Goal: Task Accomplishment & Management: Complete application form

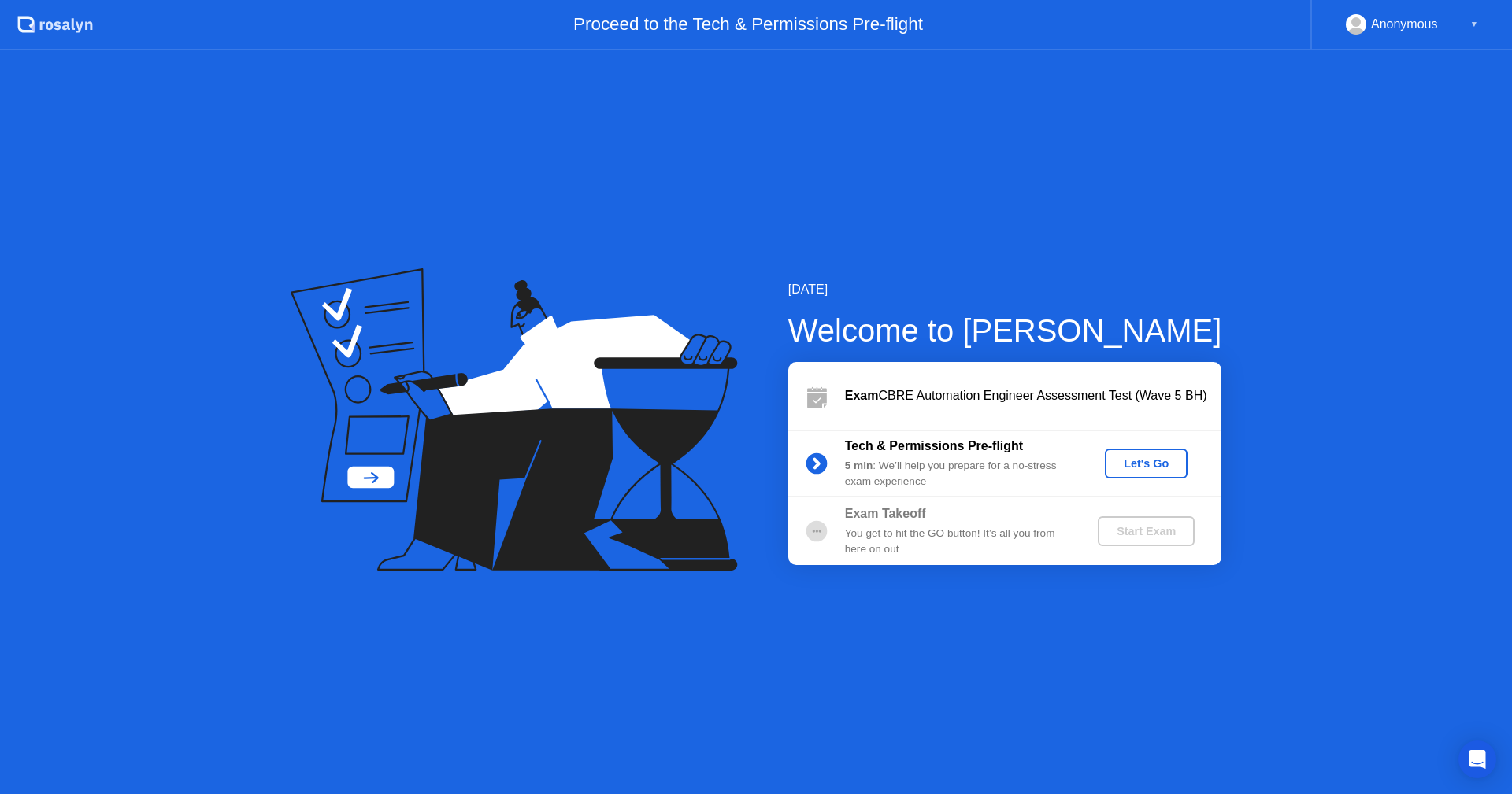
click at [1133, 462] on div "Let's Go" at bounding box center [1145, 463] width 70 height 13
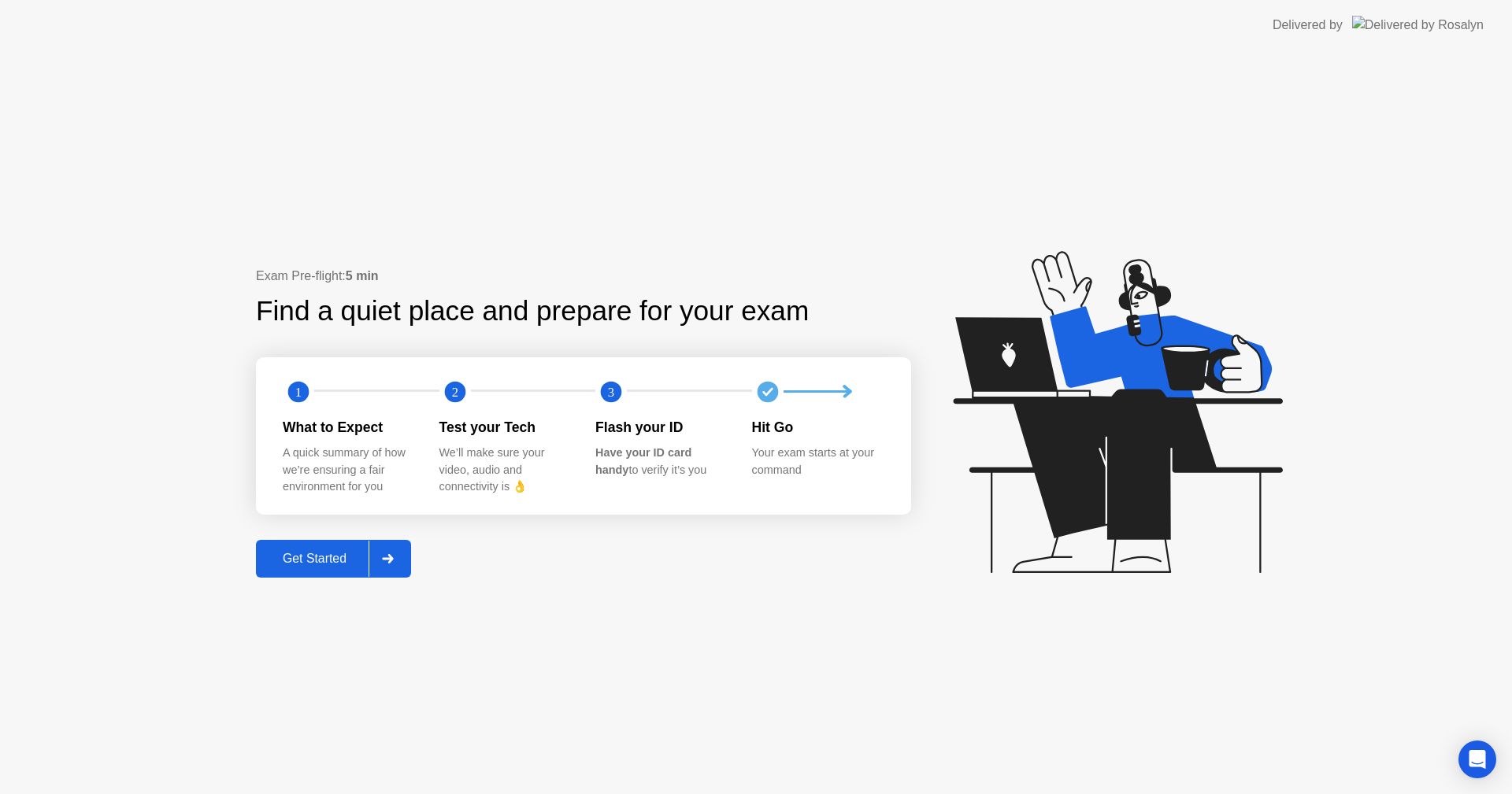
click at [342, 556] on div "Get Started" at bounding box center [314, 558] width 108 height 14
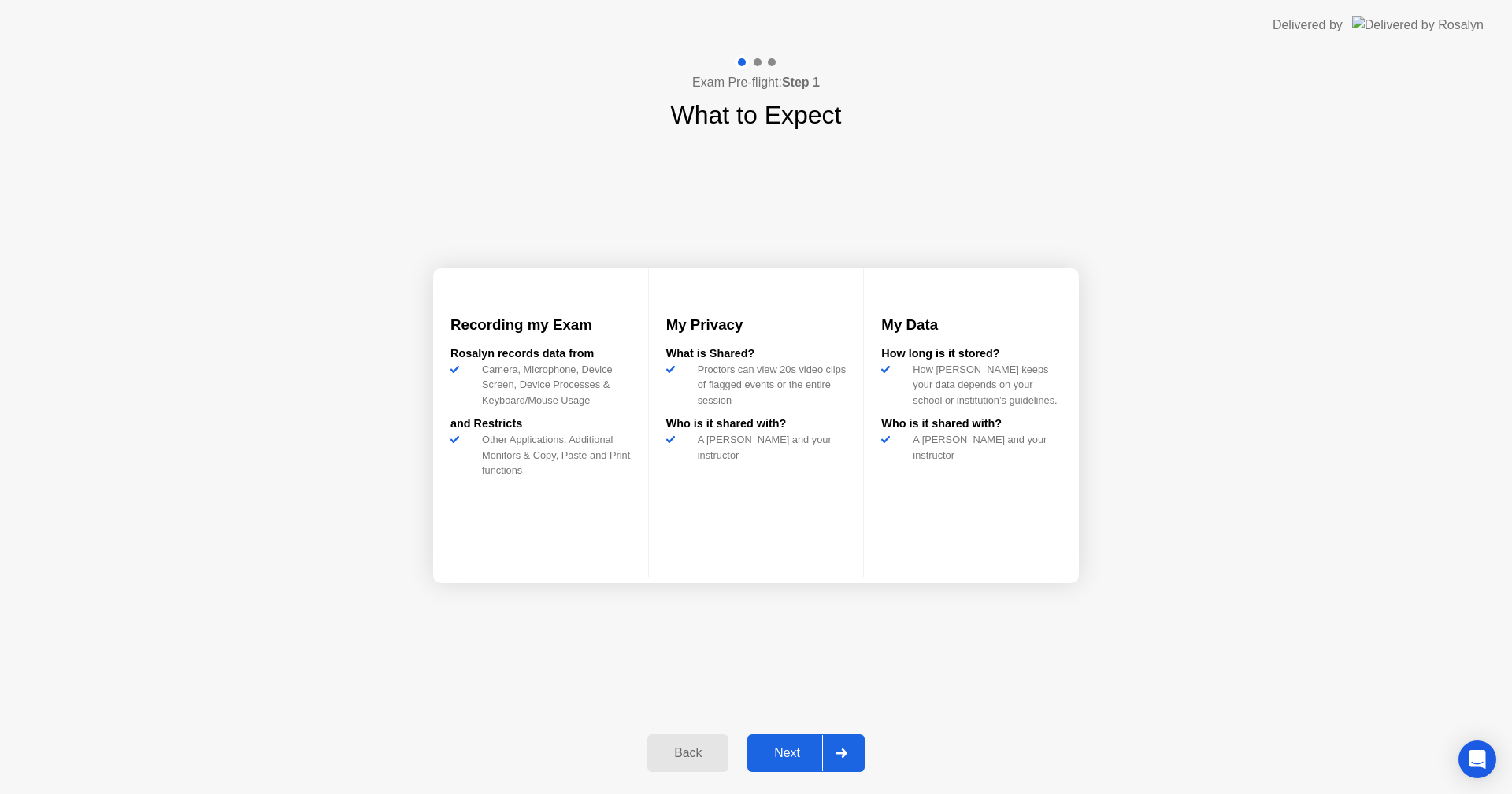
click at [793, 756] on div "Next" at bounding box center [787, 753] width 70 height 14
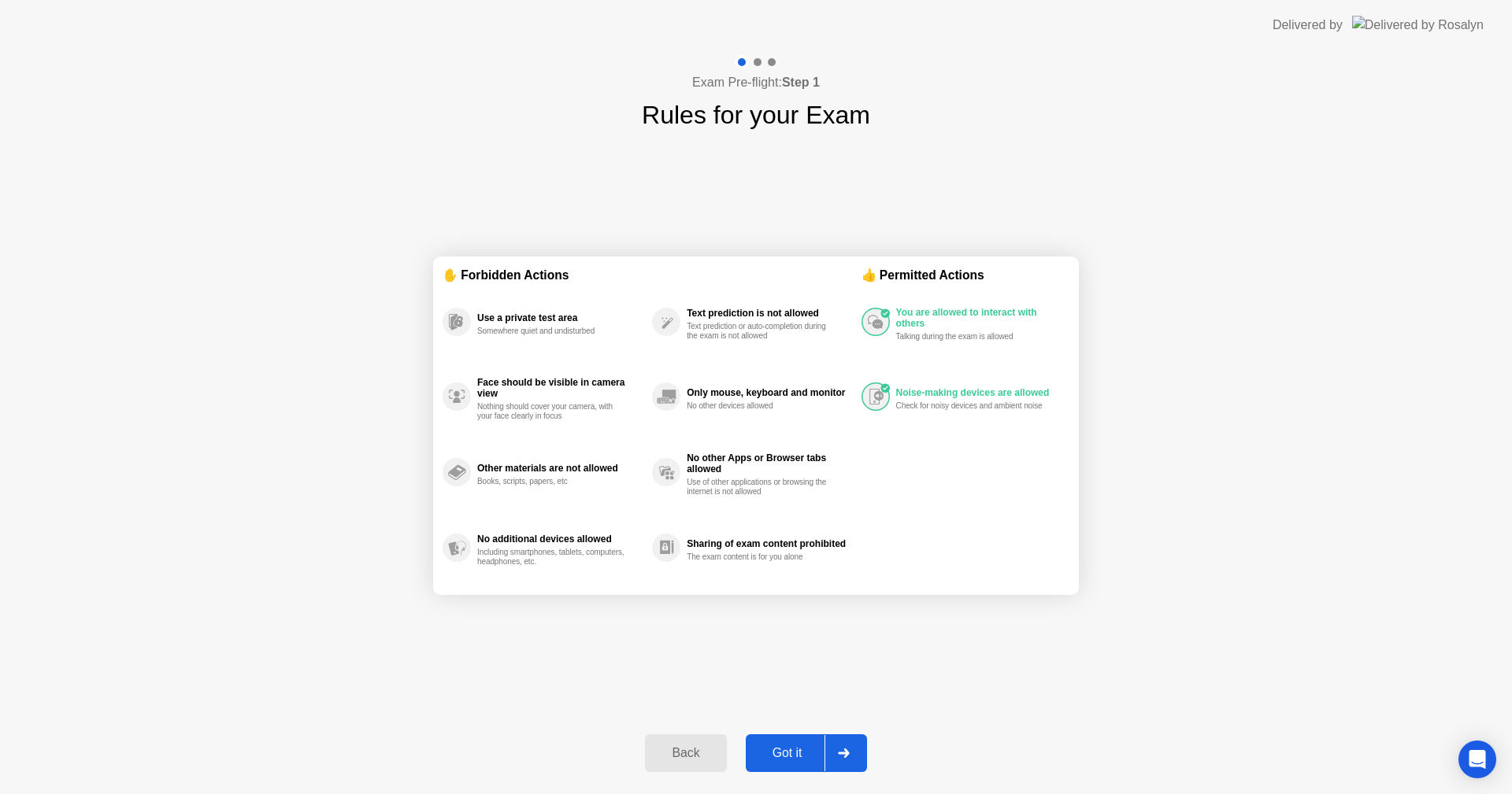
click at [849, 750] on icon at bounding box center [843, 753] width 12 height 9
select select "**********"
select select "*******"
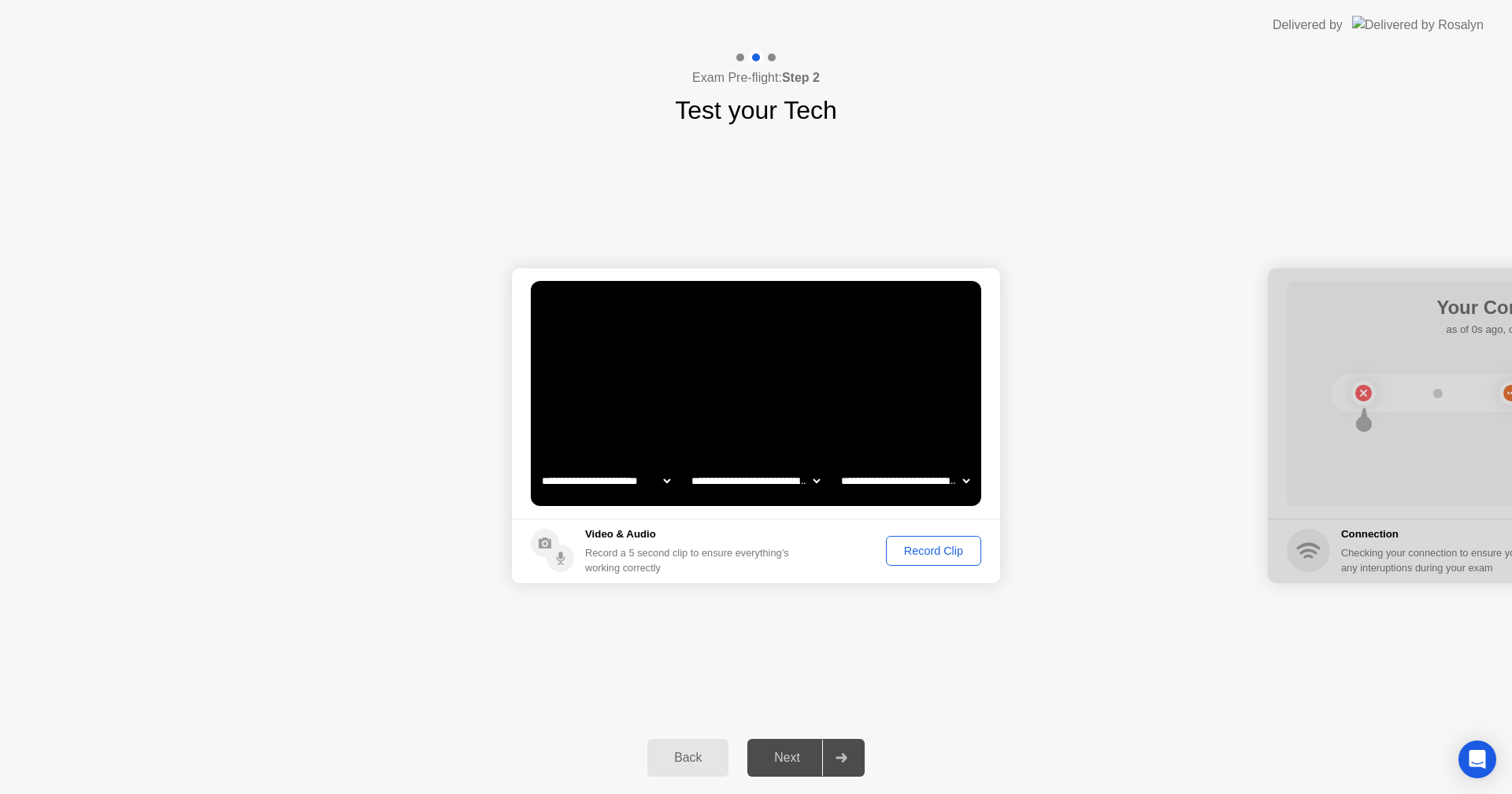
click at [922, 553] on div "Record Clip" at bounding box center [934, 551] width 84 height 13
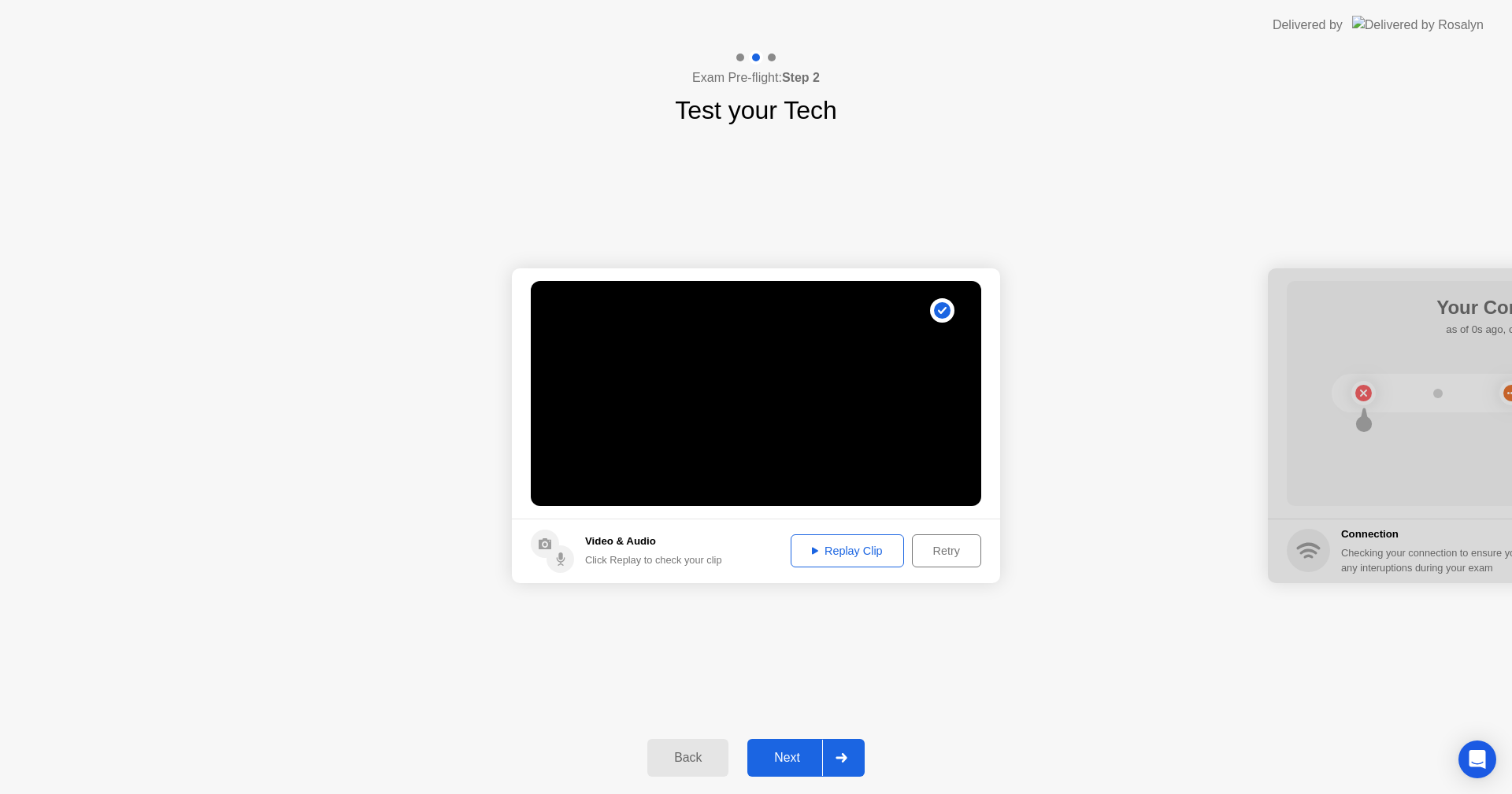
click at [788, 758] on div "Next" at bounding box center [787, 757] width 70 height 14
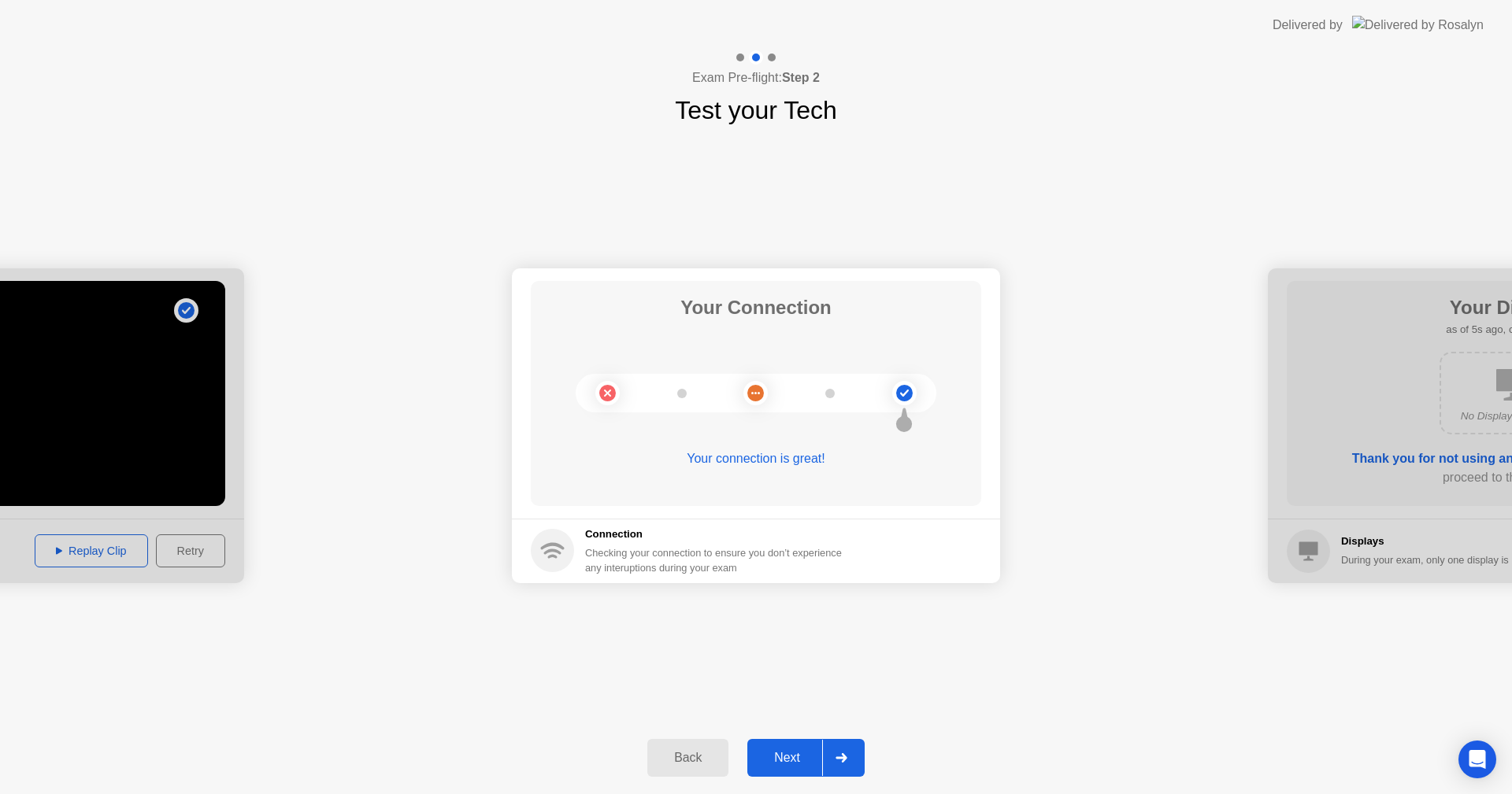
click at [793, 758] on div "Next" at bounding box center [787, 757] width 70 height 14
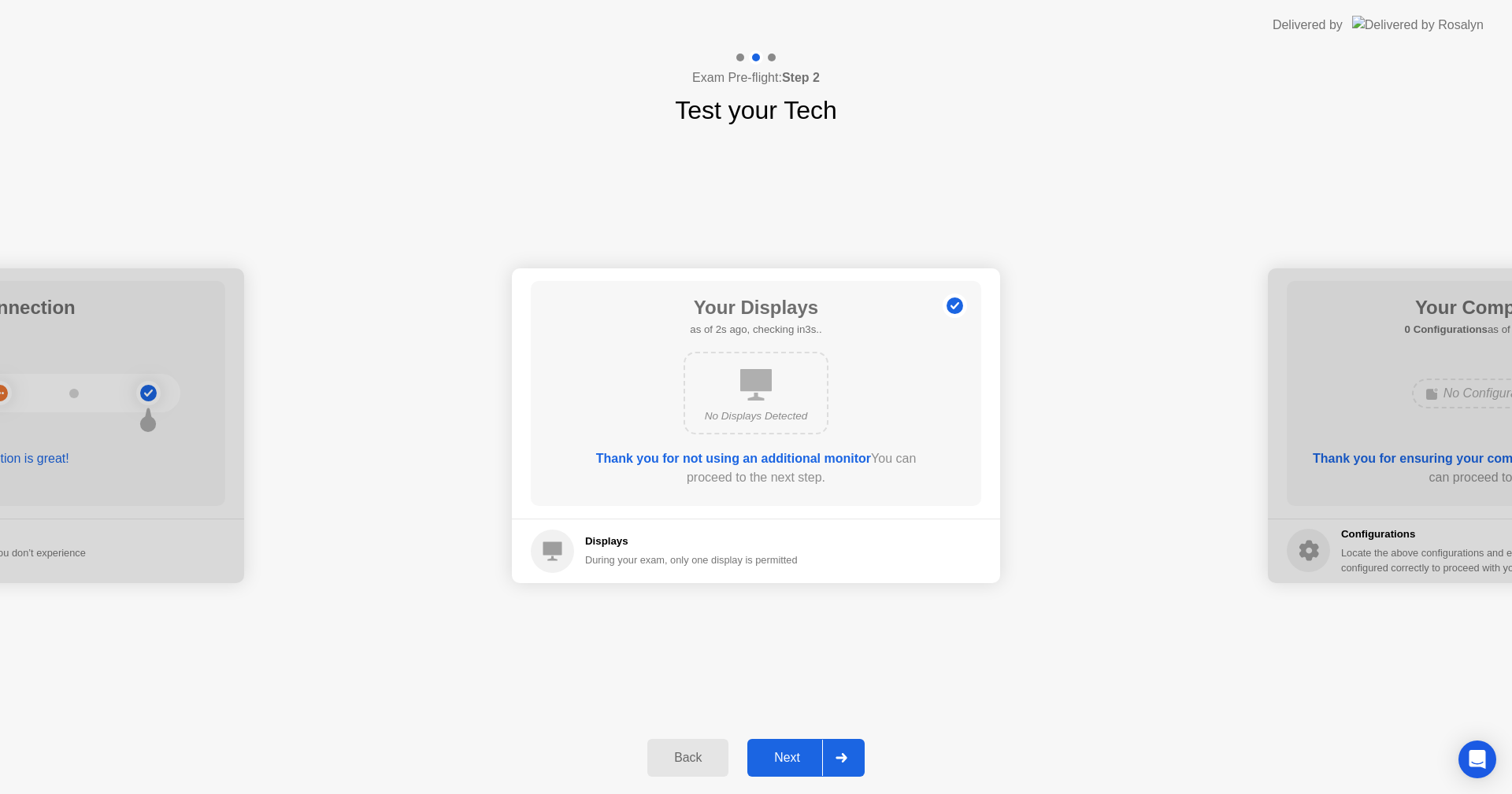
click at [788, 752] on div "Next" at bounding box center [787, 757] width 70 height 14
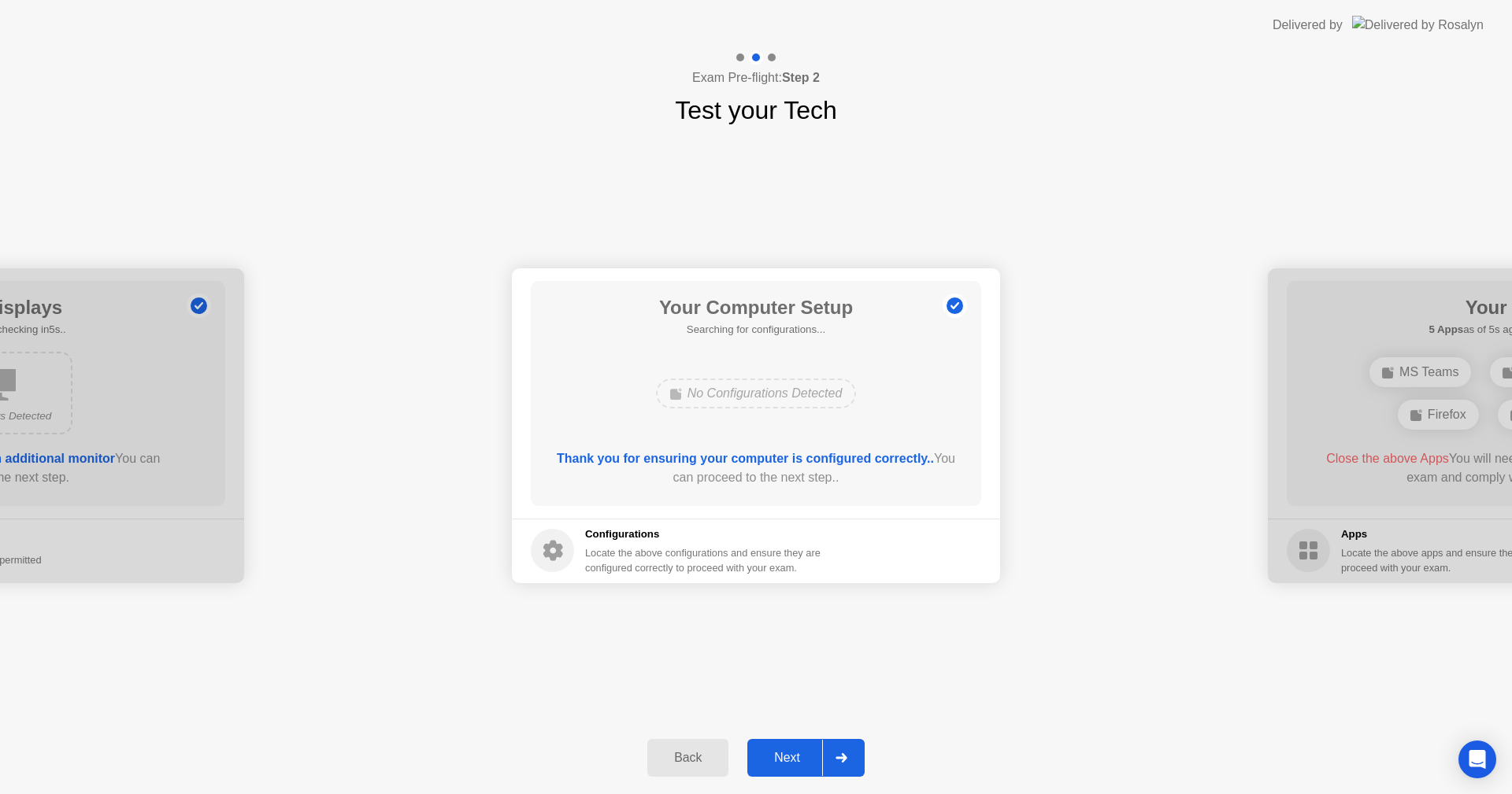
click at [789, 764] on div "Next" at bounding box center [787, 757] width 70 height 14
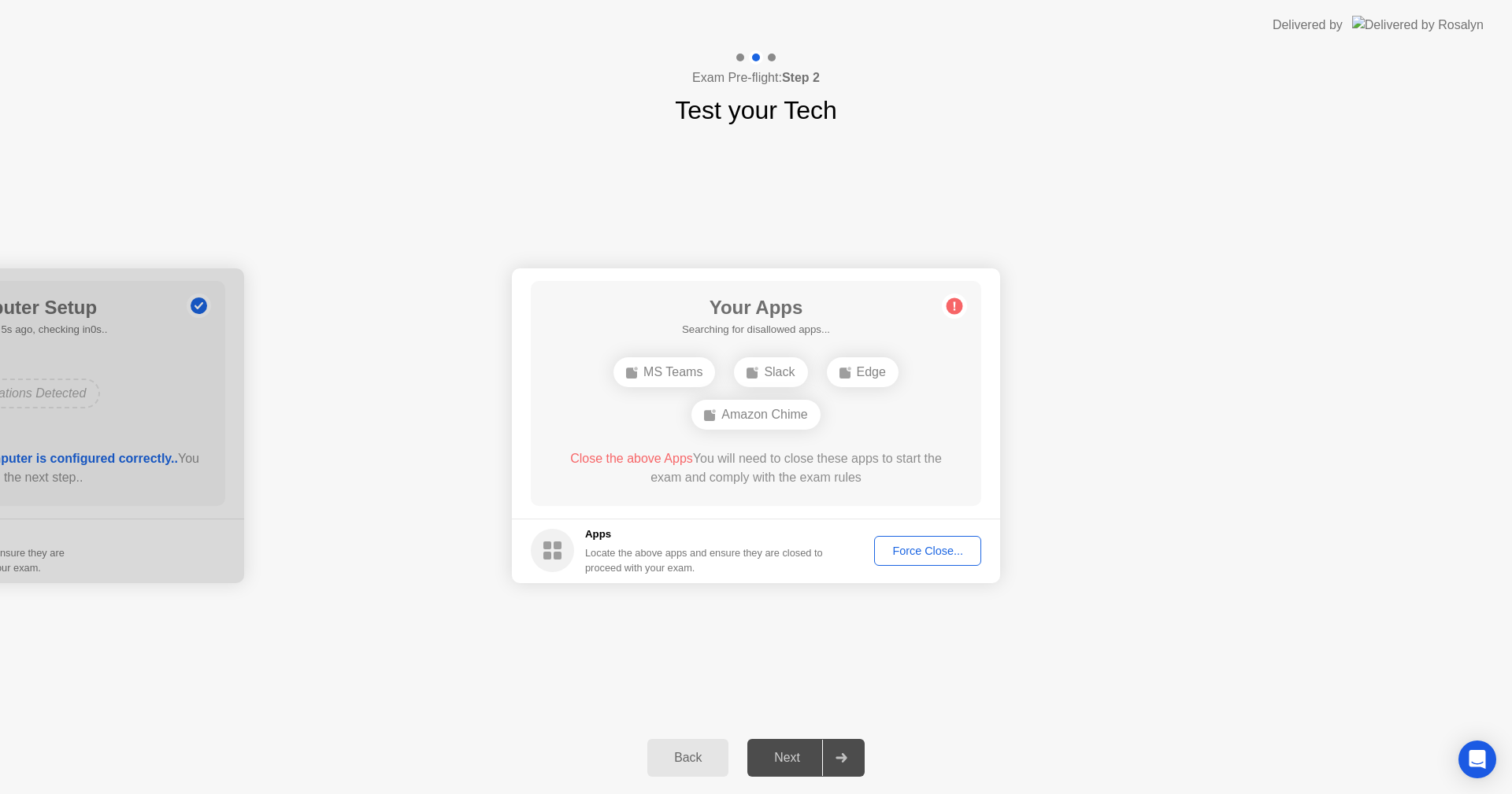
click at [684, 372] on div "MS Teams" at bounding box center [663, 372] width 102 height 30
click at [898, 549] on div "Force Close..." at bounding box center [927, 551] width 96 height 13
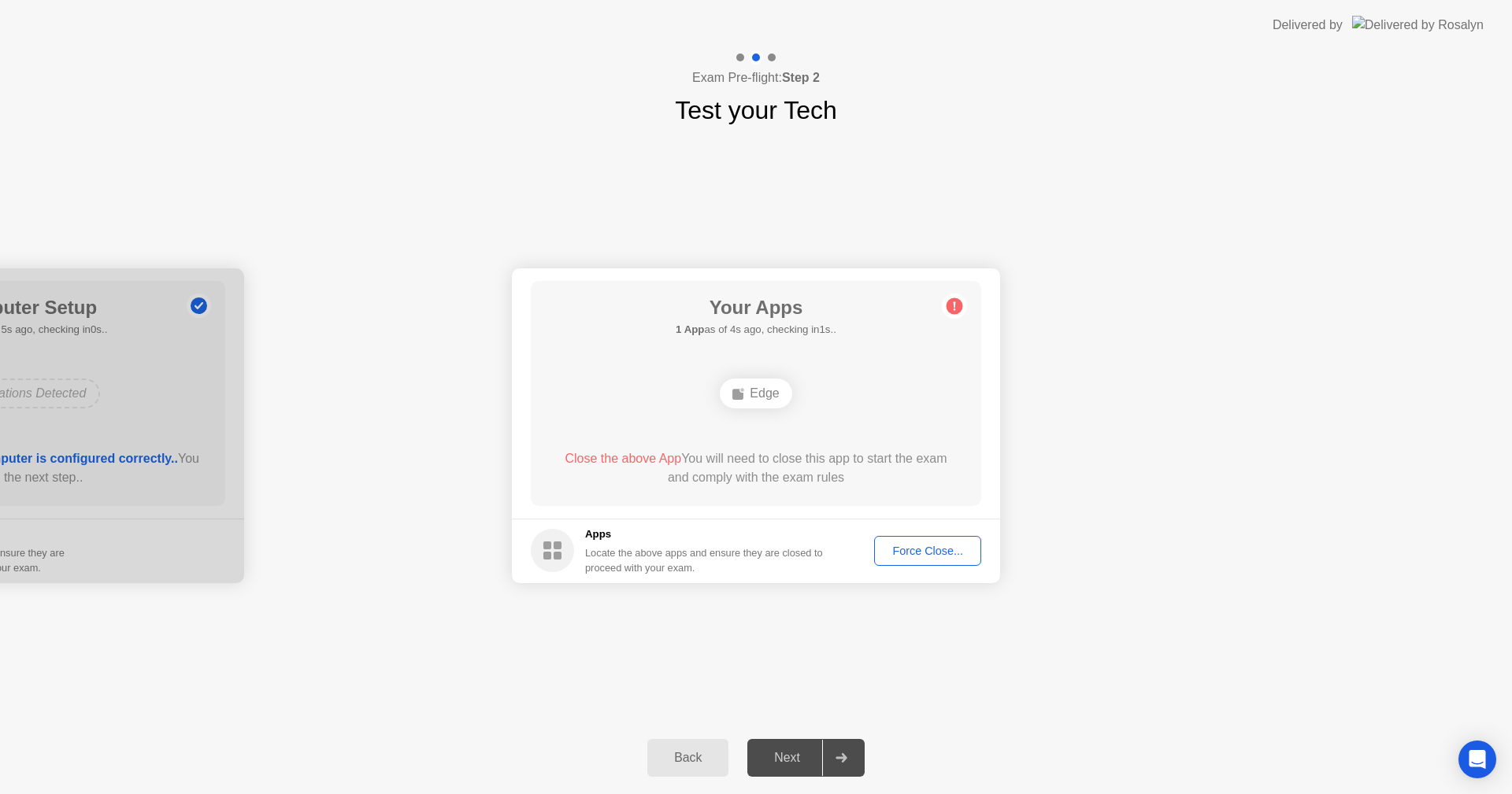
click at [910, 548] on div "Force Close..." at bounding box center [927, 551] width 96 height 13
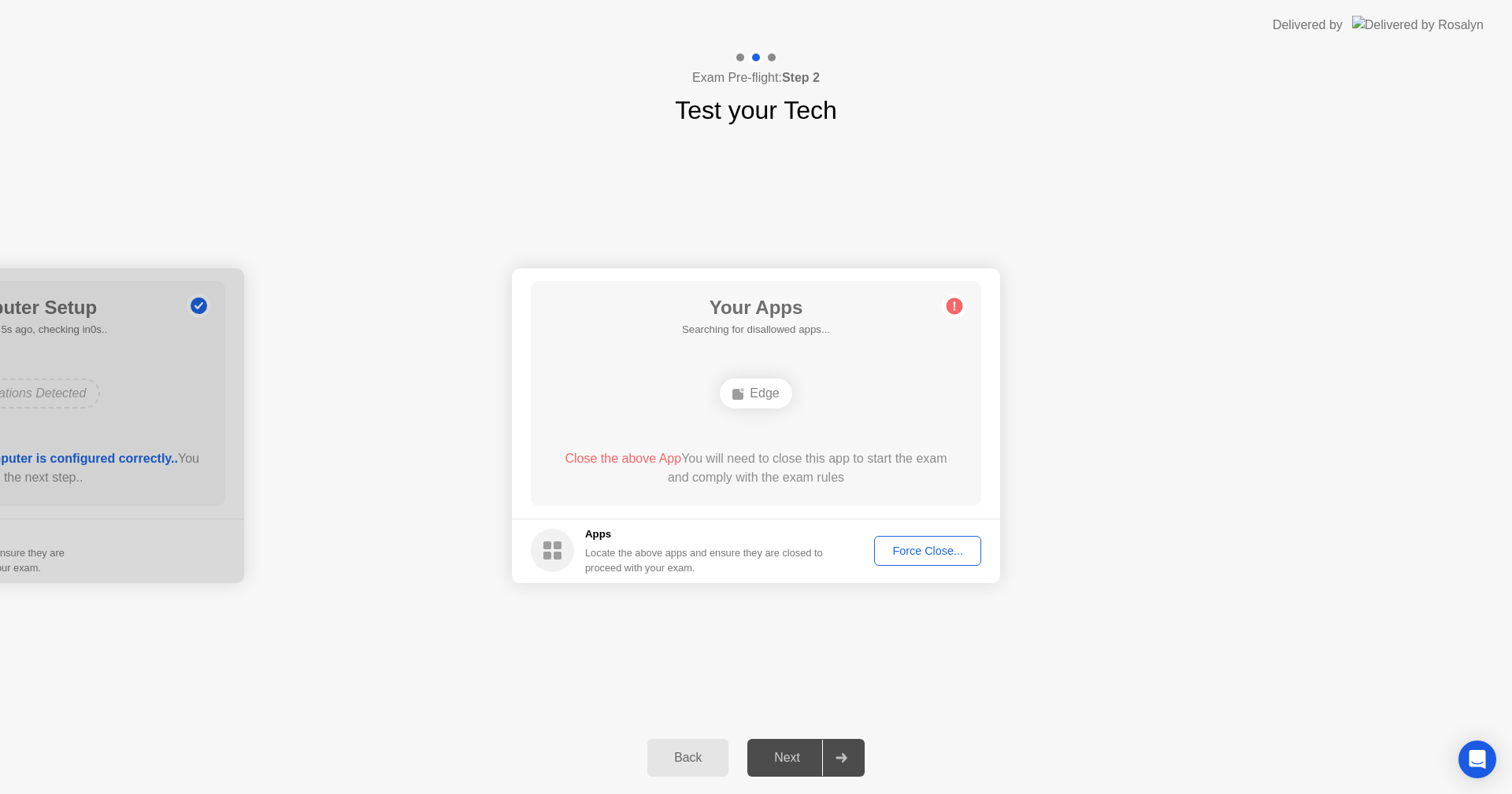
click at [768, 388] on div "Edge" at bounding box center [755, 393] width 71 height 30
click at [931, 548] on div "Force Close..." at bounding box center [927, 551] width 96 height 13
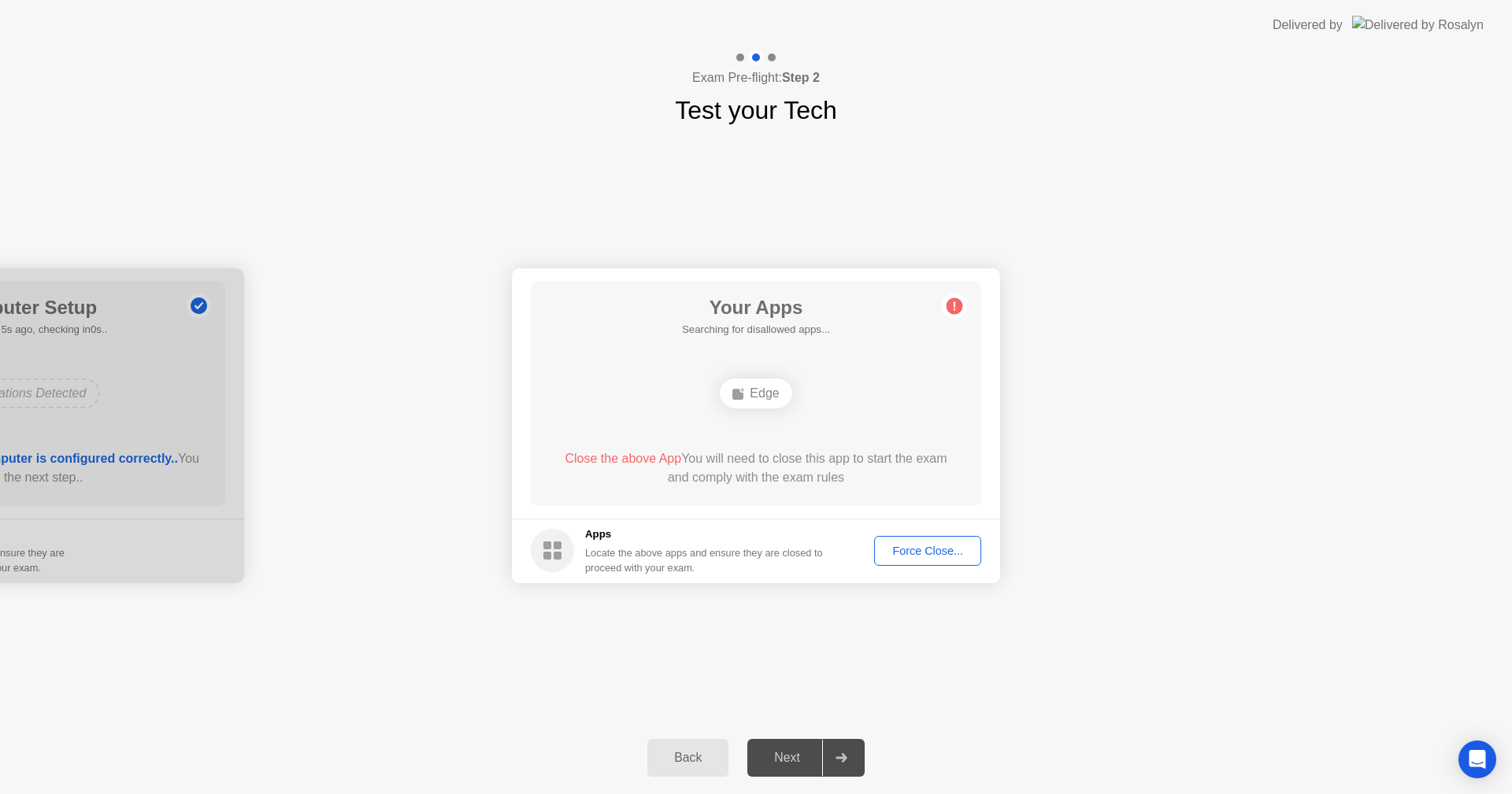
click at [955, 306] on circle at bounding box center [955, 306] width 16 height 16
click at [926, 550] on div "Force Close..." at bounding box center [927, 551] width 96 height 13
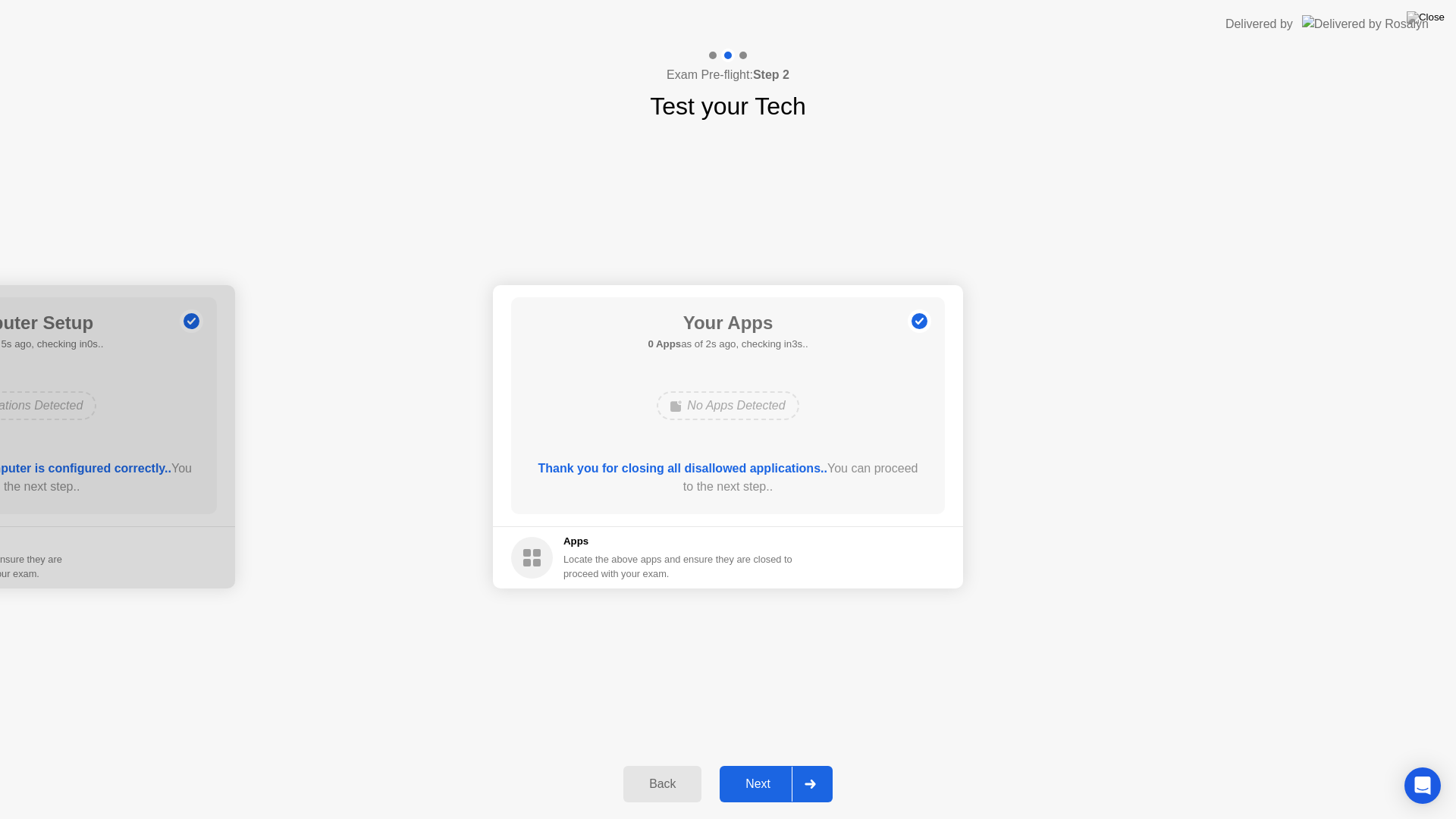
click at [770, 764] on div "Next" at bounding box center [758, 784] width 67 height 13
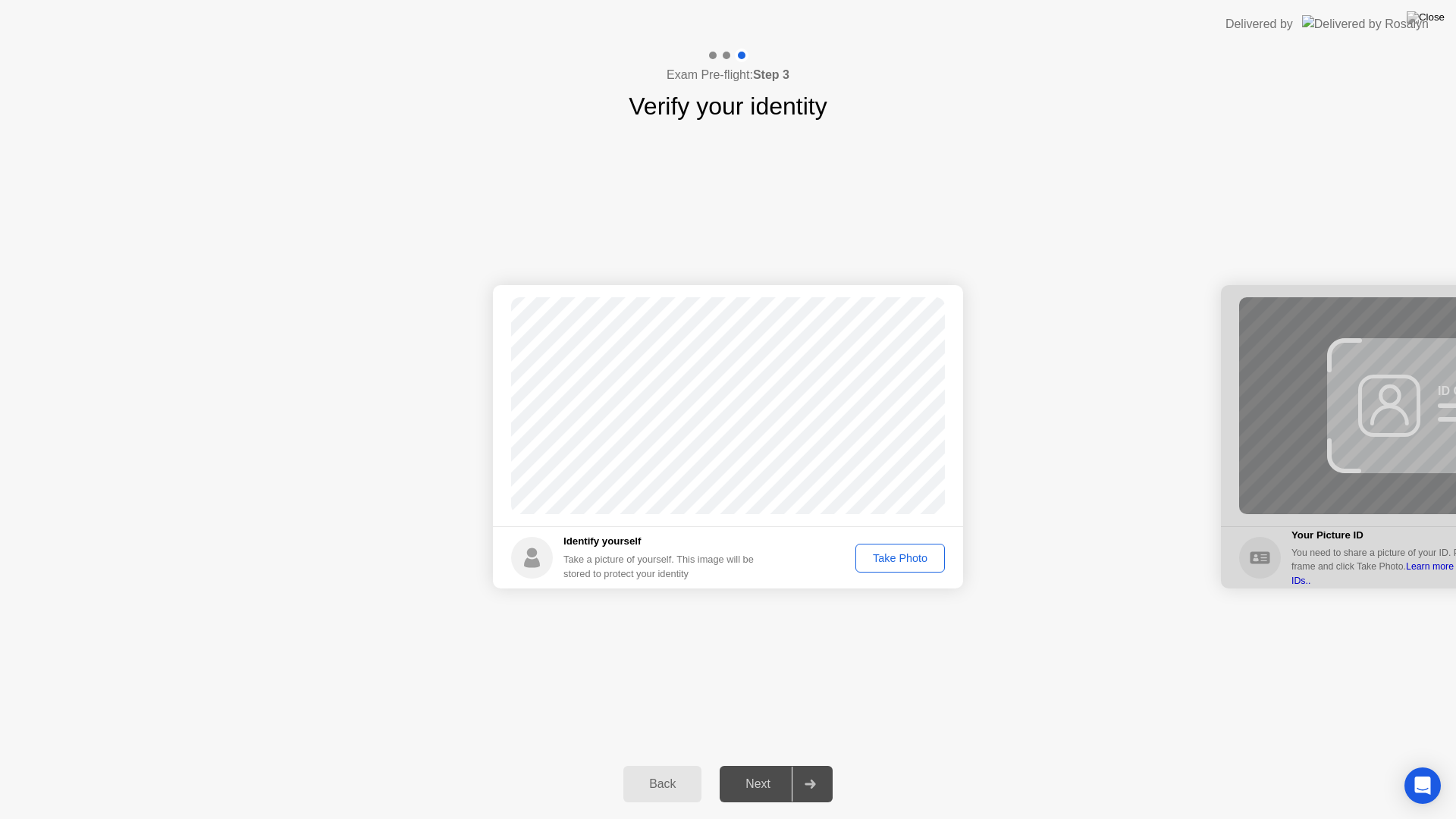
click at [903, 557] on div "Take Photo" at bounding box center [899, 559] width 79 height 12
click at [762, 764] on div "Next" at bounding box center [758, 784] width 67 height 13
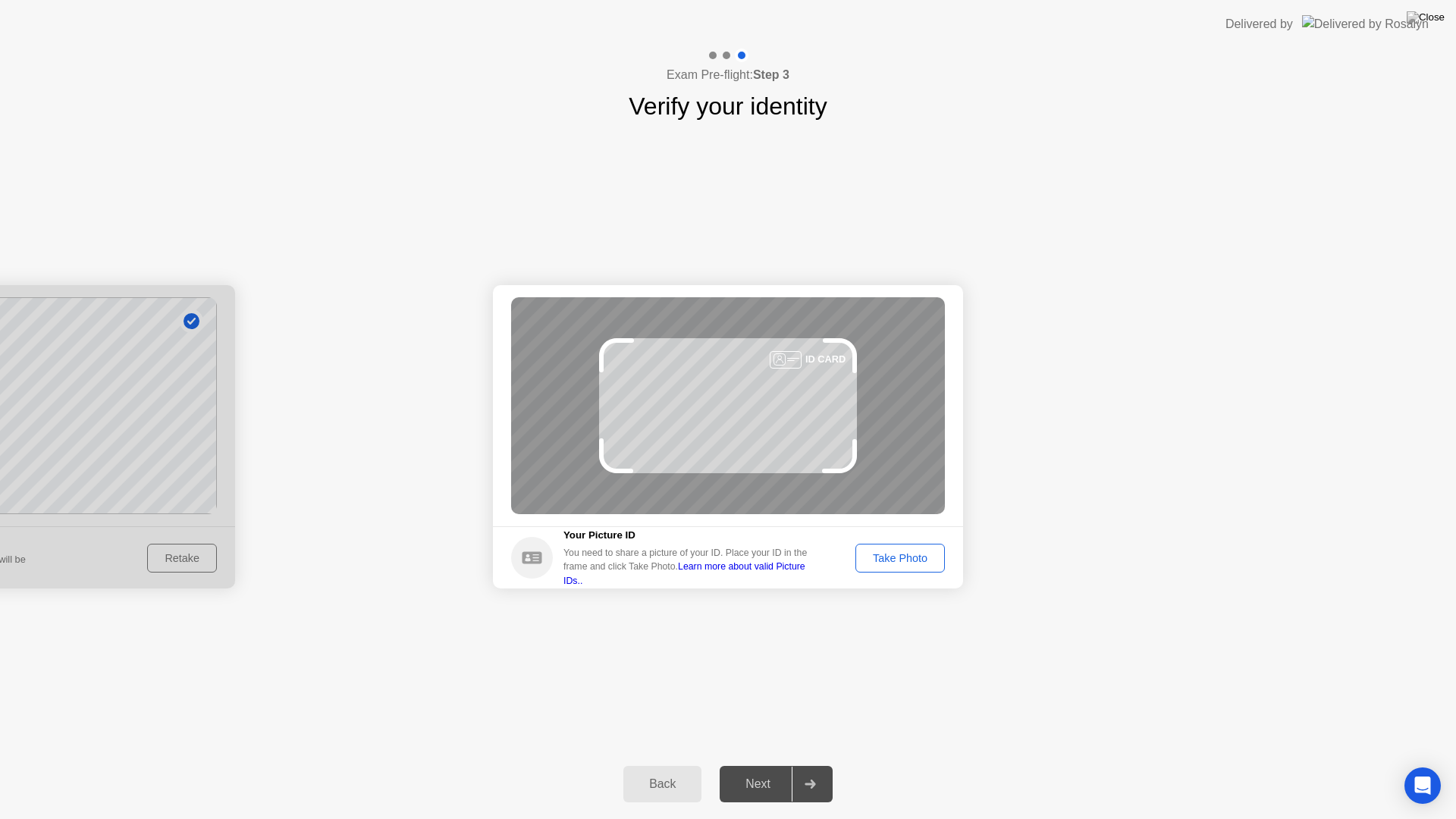
click at [919, 560] on div "Take Photo" at bounding box center [899, 559] width 79 height 12
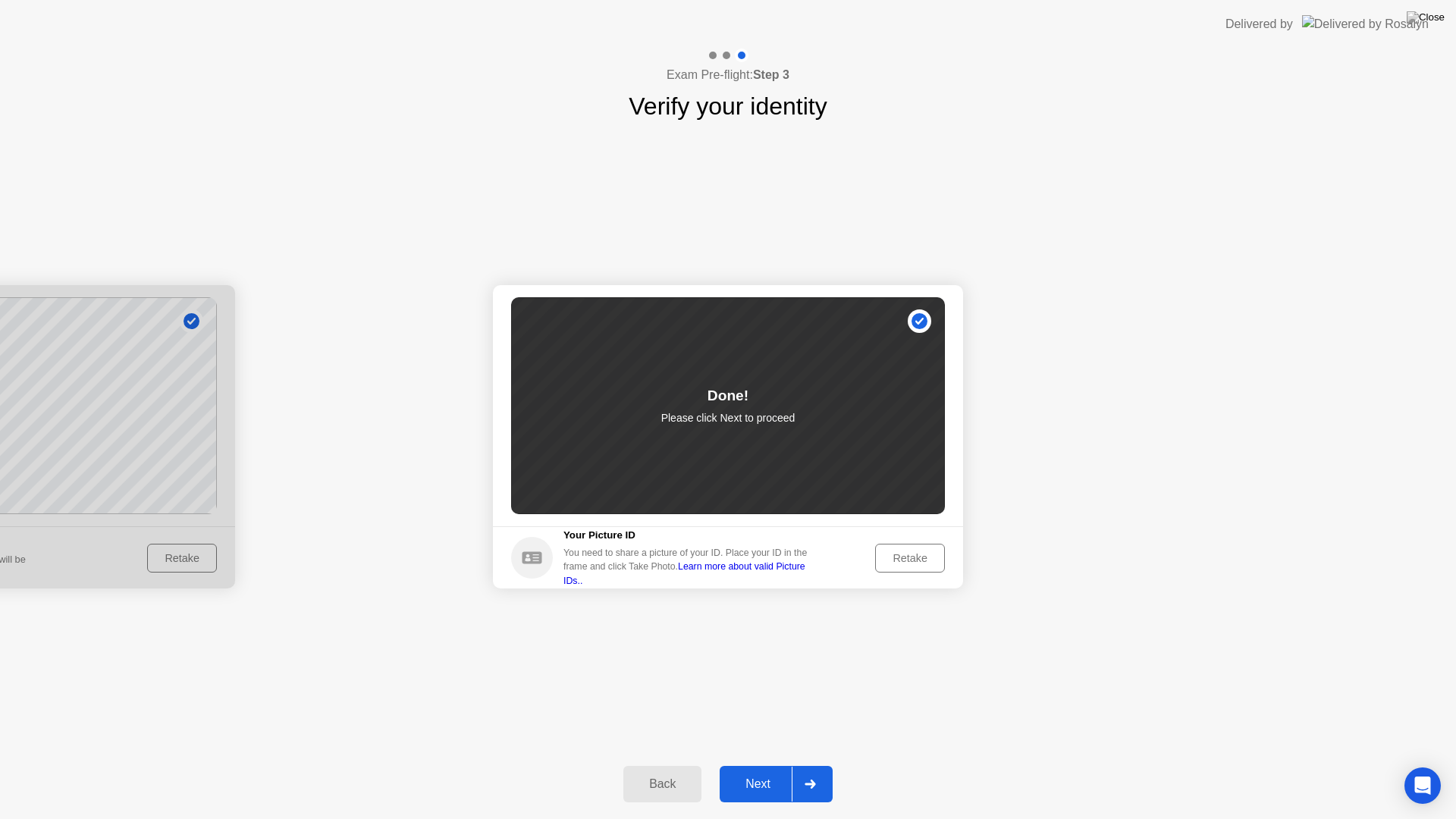
click at [753, 764] on div "Next" at bounding box center [758, 784] width 67 height 13
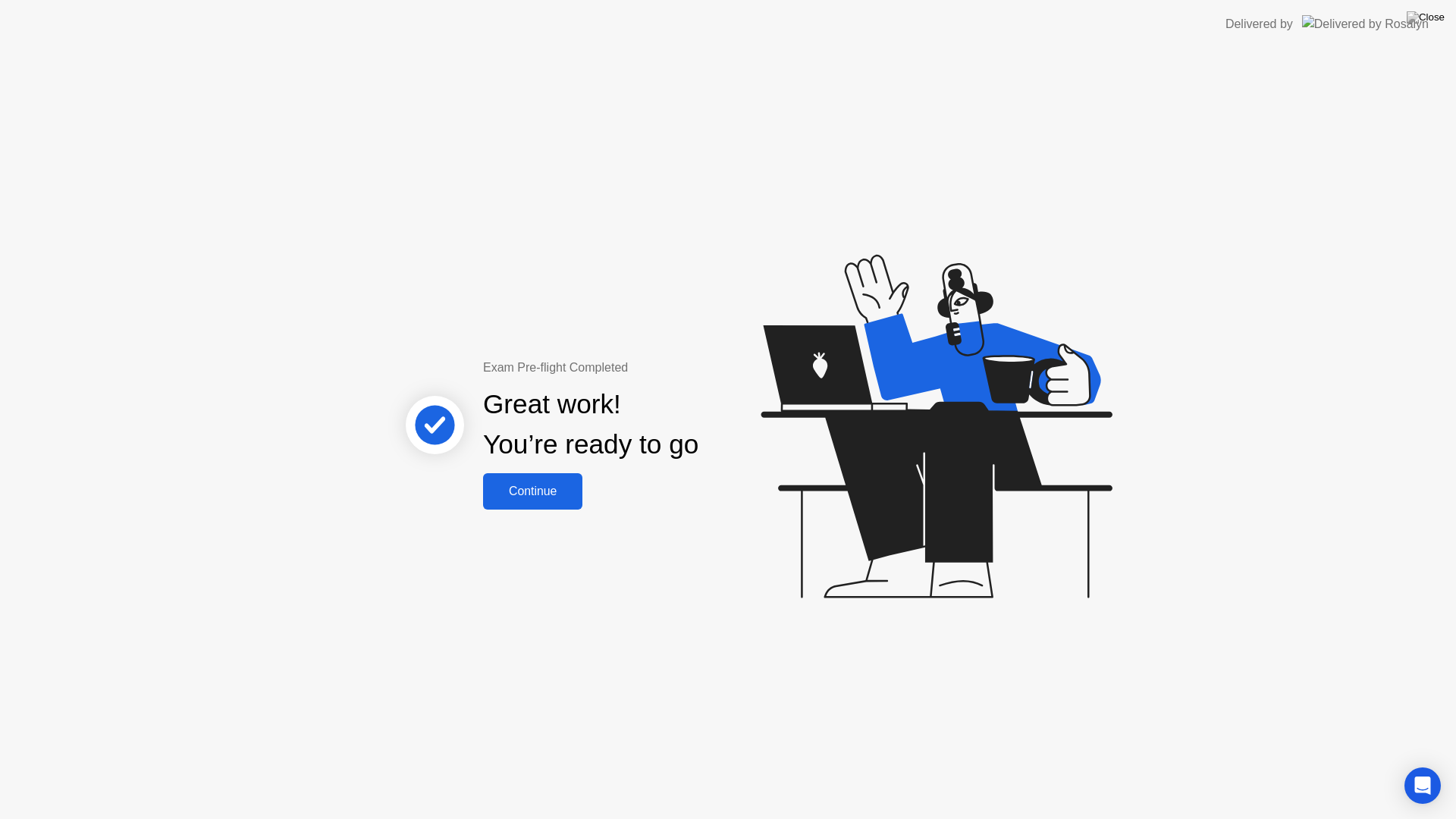
click at [554, 486] on div "Continue" at bounding box center [532, 491] width 90 height 13
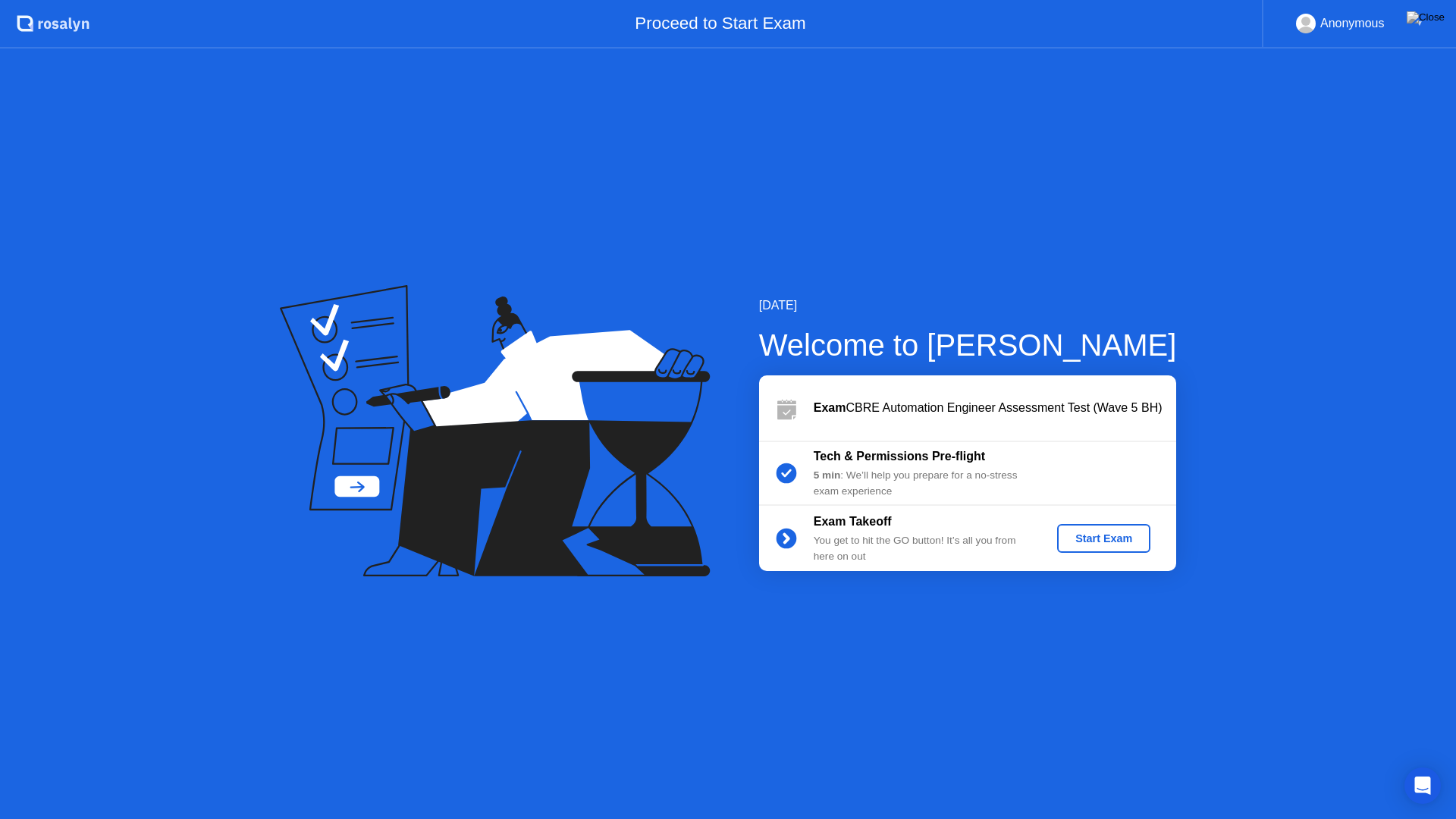
click at [1099, 543] on div "Start Exam" at bounding box center [1104, 538] width 81 height 12
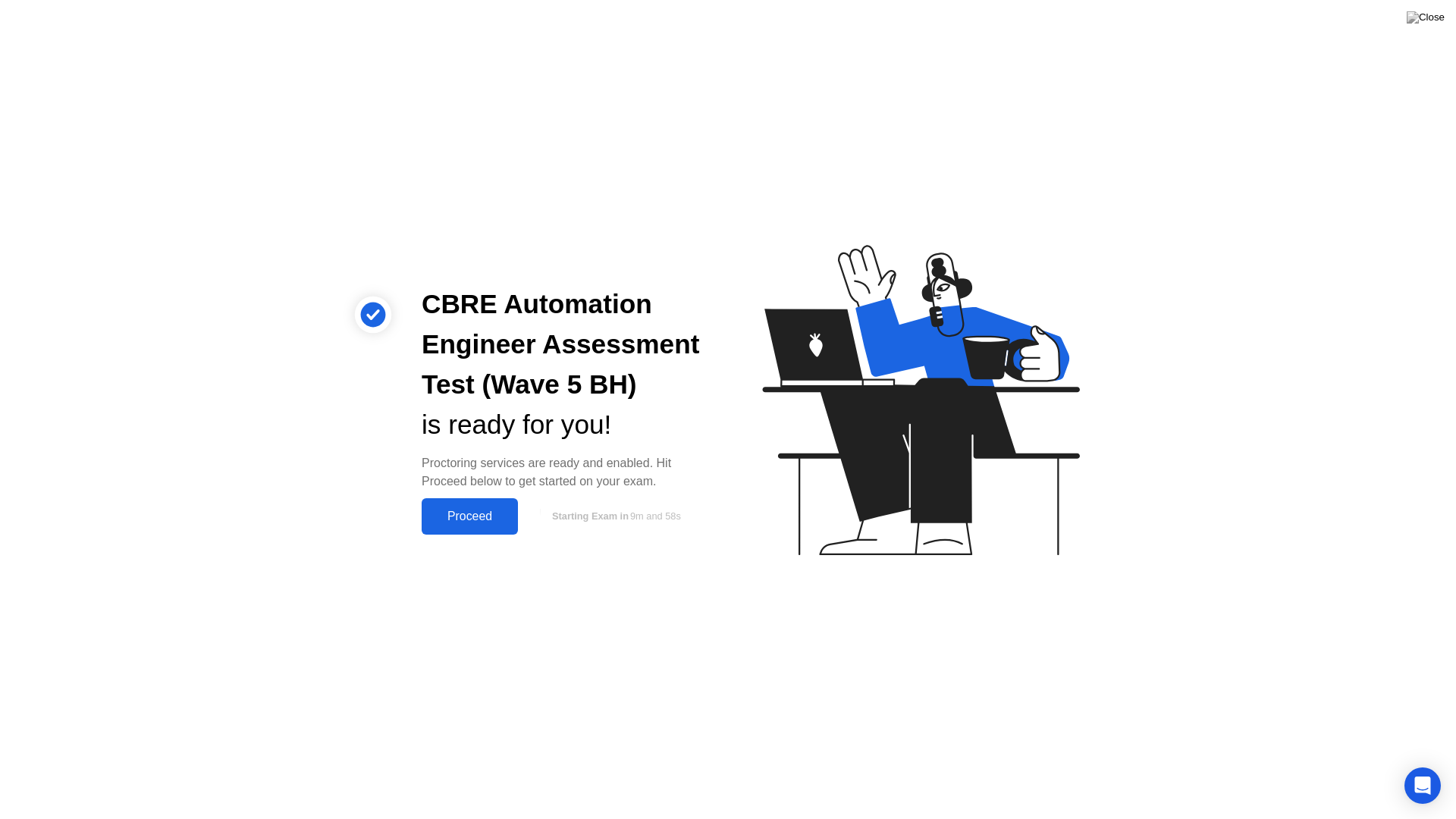
click at [454, 517] on div "Proceed" at bounding box center [469, 515] width 87 height 13
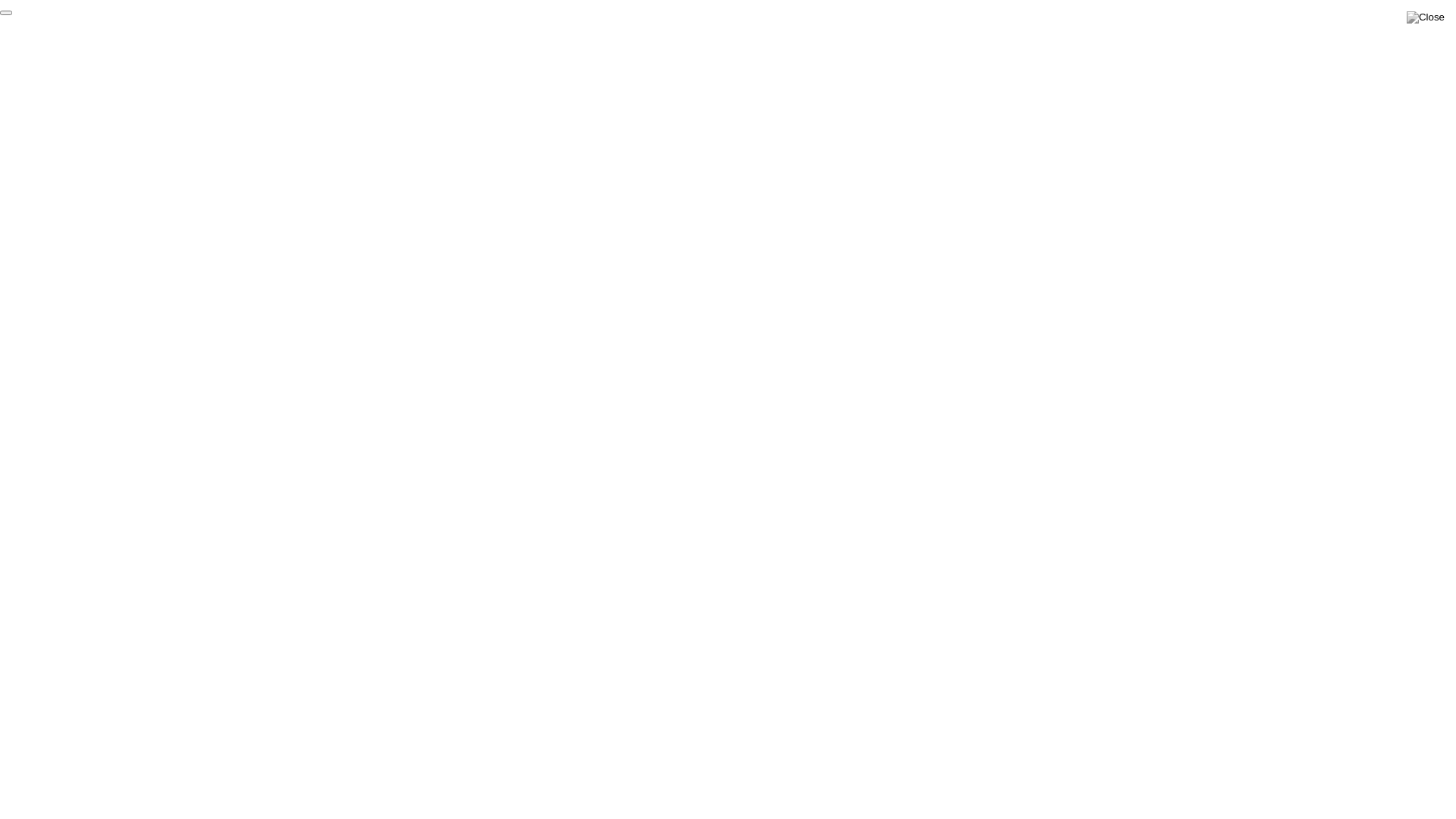
click div "End Proctoring Session"
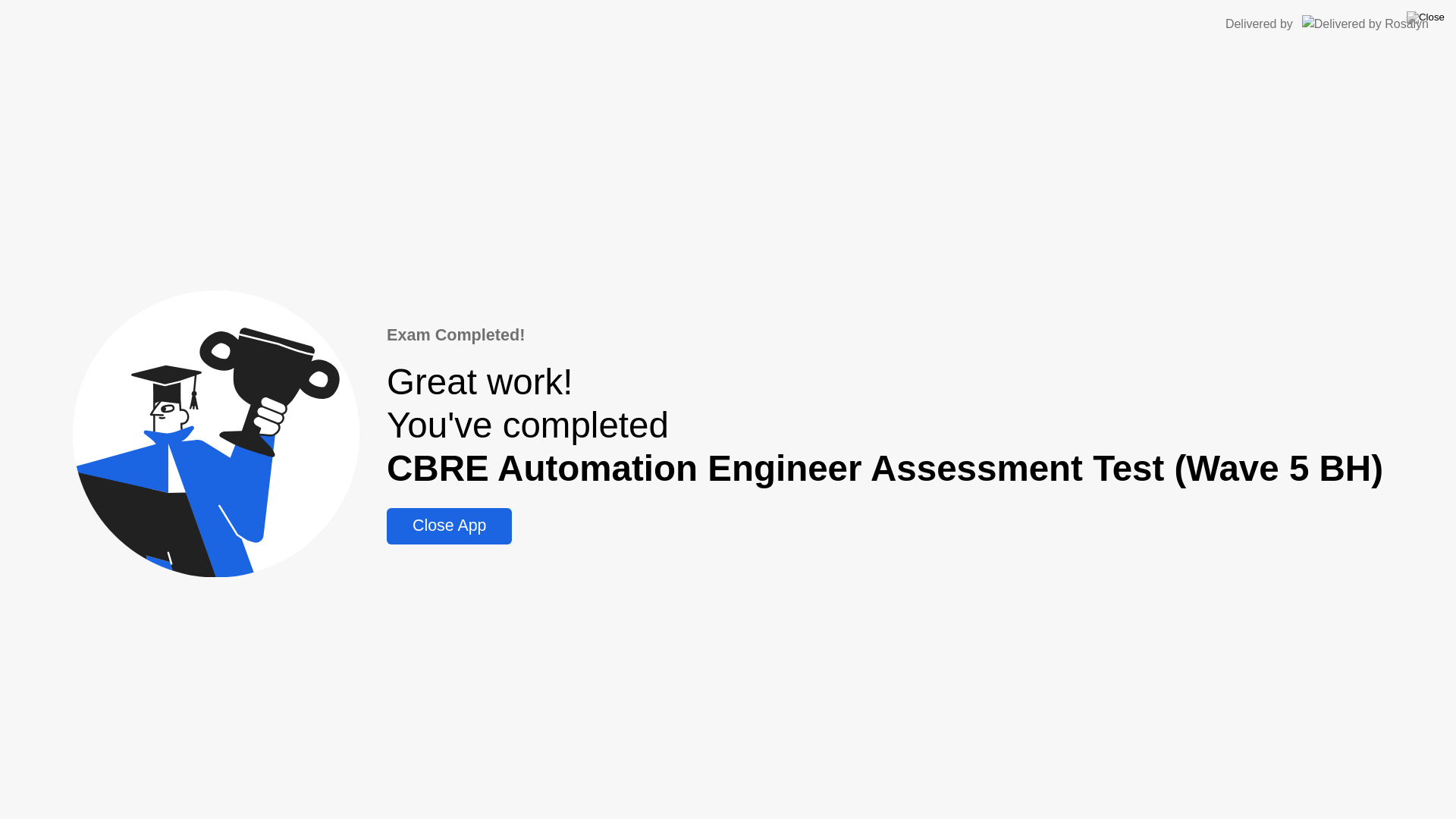
click at [462, 530] on div "Close App" at bounding box center [448, 525] width 116 height 19
